Goal: Task Accomplishment & Management: Manage account settings

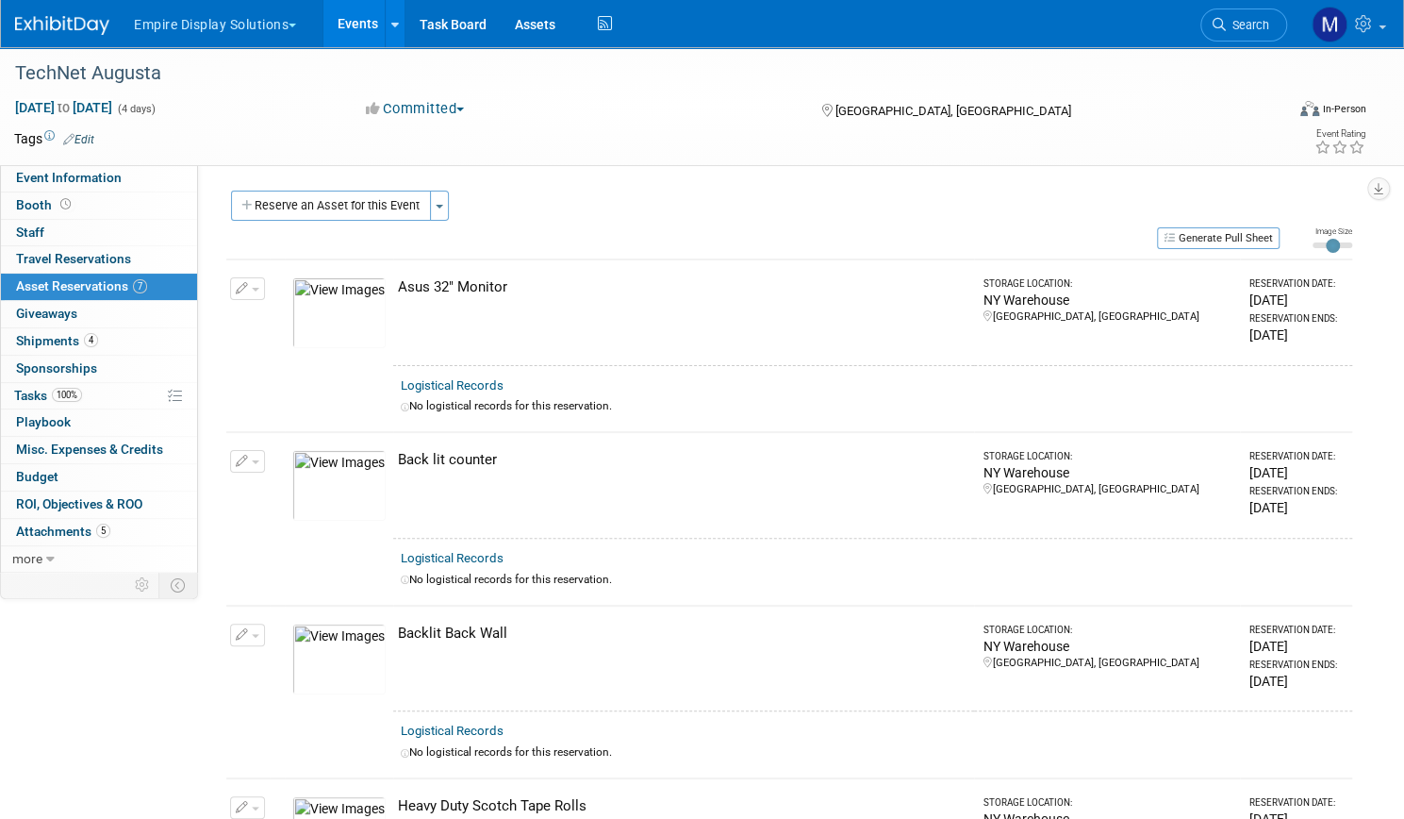
click at [287, 29] on button "Empire Display Solutions" at bounding box center [226, 21] width 188 height 42
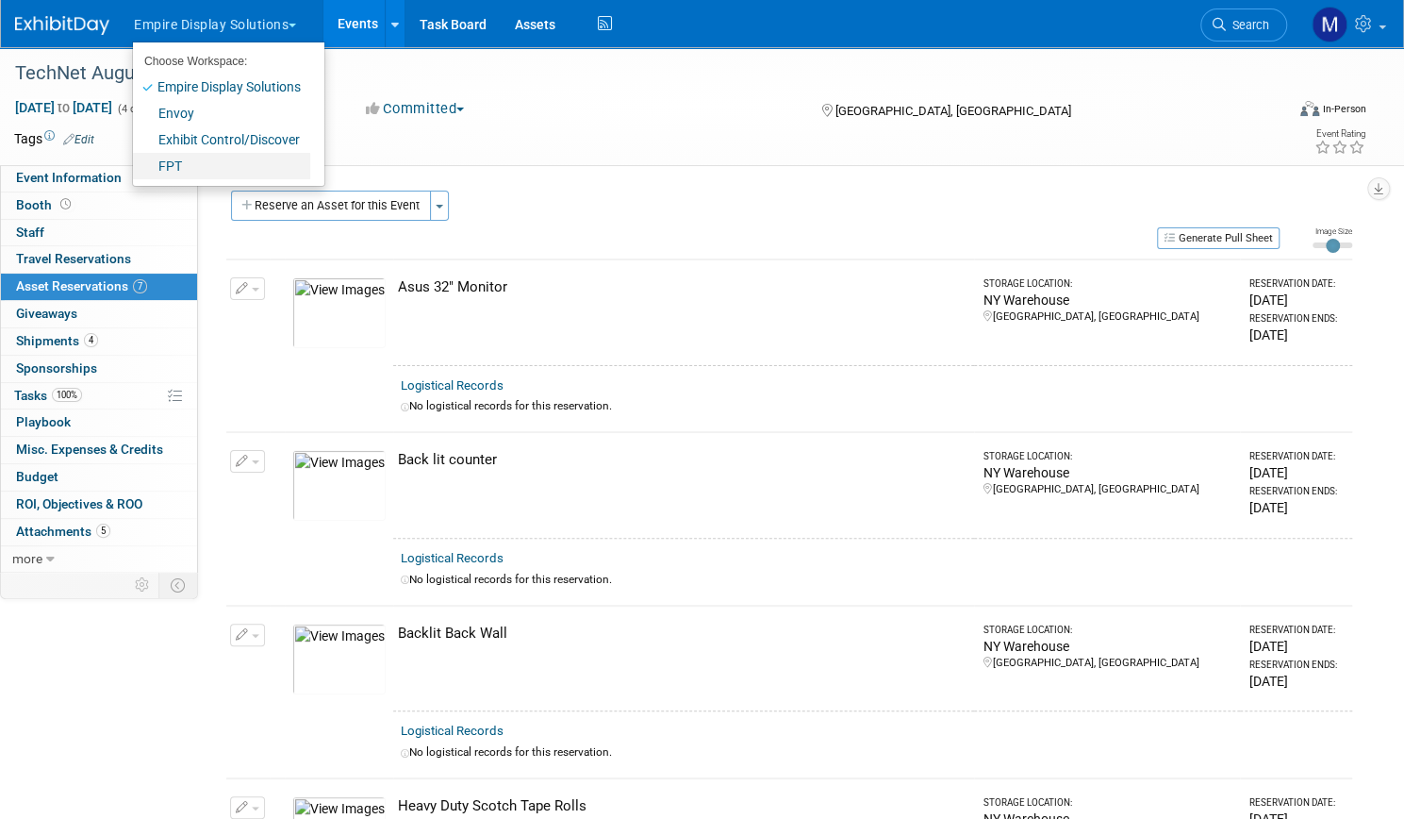
click at [232, 165] on link "FPT" at bounding box center [221, 166] width 177 height 26
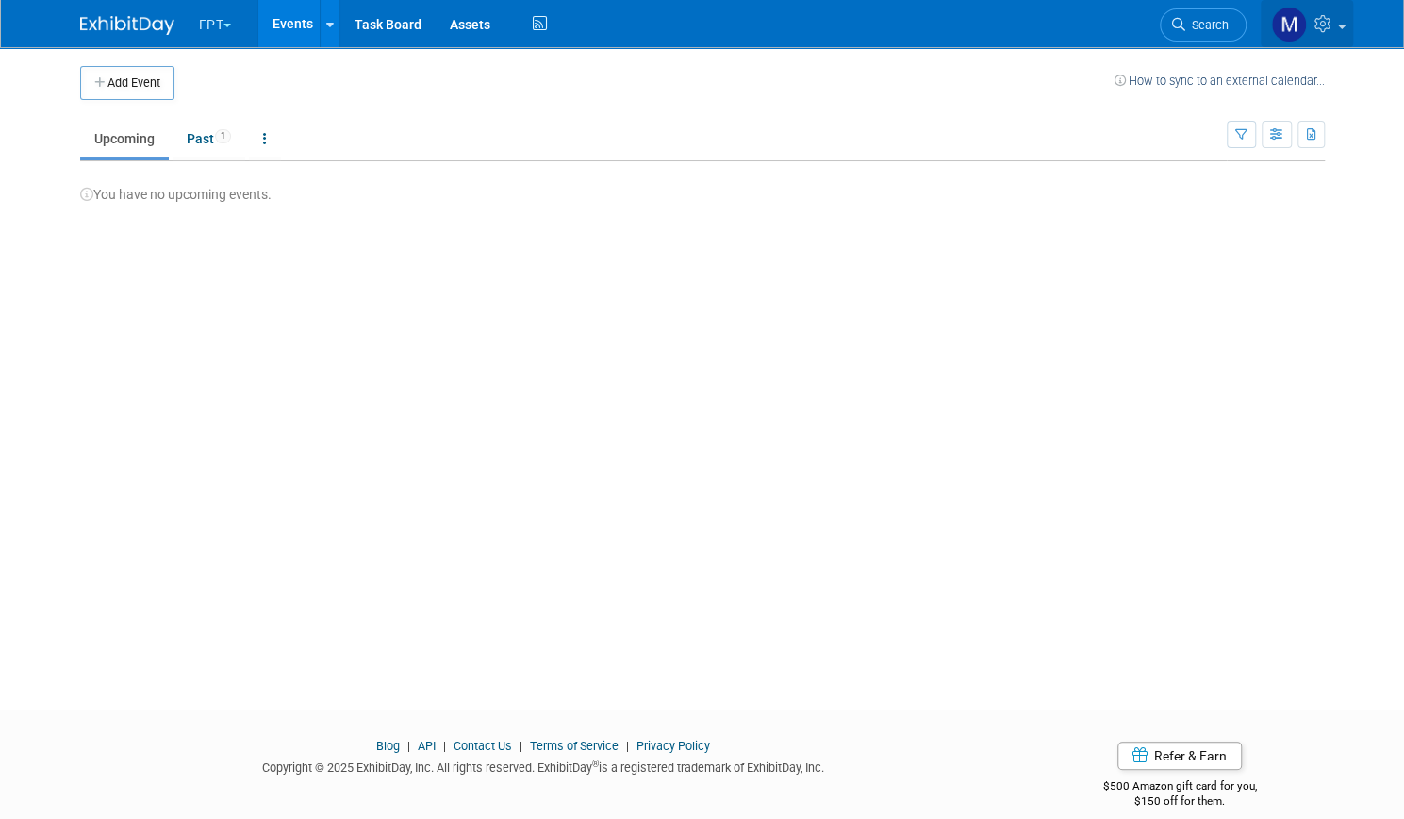
click at [1337, 29] on icon at bounding box center [1326, 23] width 22 height 17
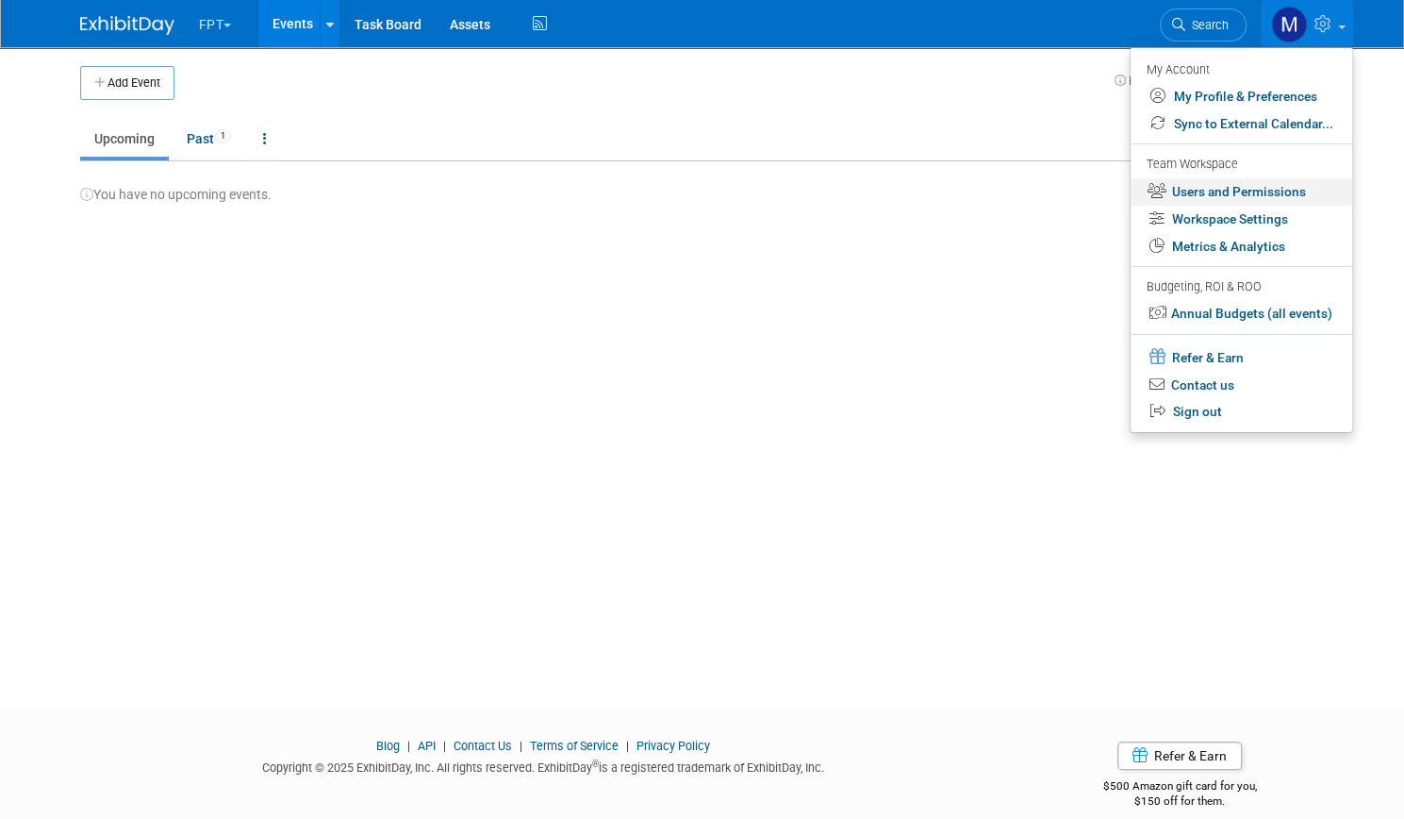
click at [1209, 182] on link "Users and Permissions" at bounding box center [1242, 191] width 222 height 27
